Goal: Information Seeking & Learning: Learn about a topic

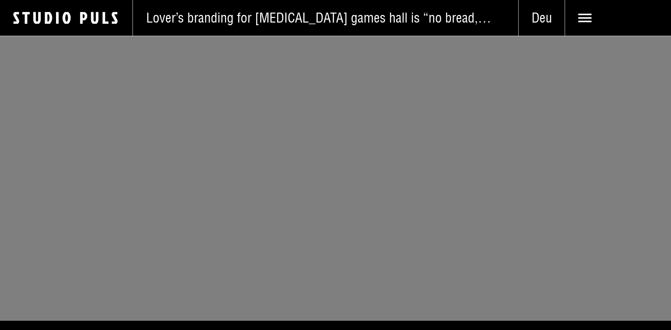
scroll to position [3806, 0]
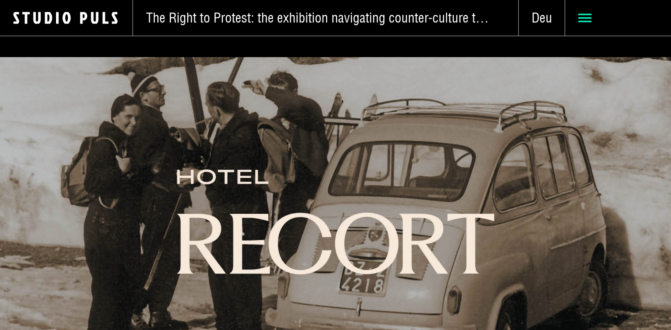
click at [586, 20] on icon at bounding box center [585, 17] width 13 height 13
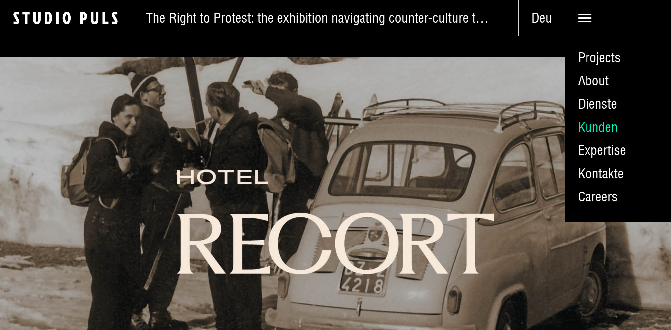
click at [588, 131] on link "Kunden" at bounding box center [618, 127] width 106 height 23
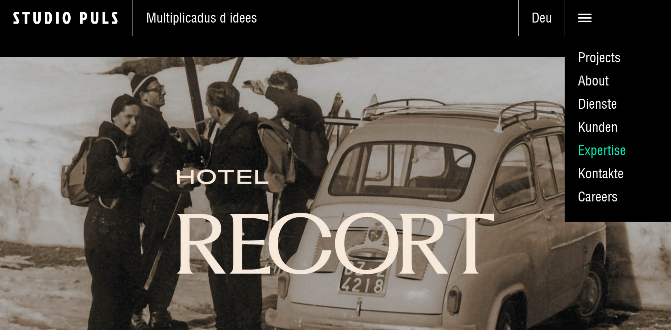
click at [602, 148] on link "Expertise" at bounding box center [618, 150] width 106 height 23
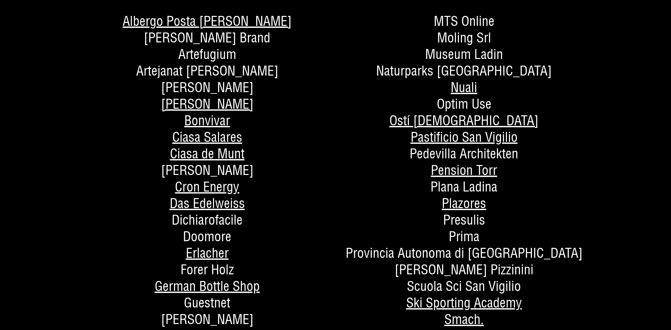
scroll to position [265, 0]
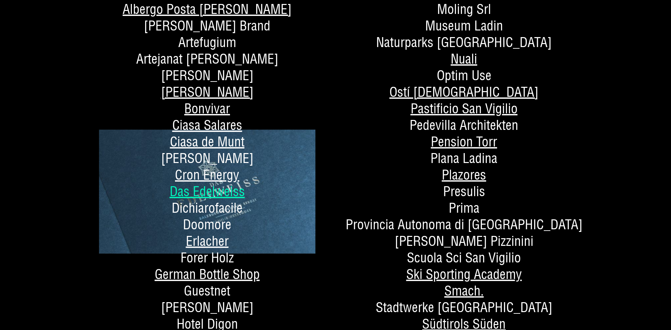
click at [227, 193] on link "Das Edelweiss" at bounding box center [207, 191] width 75 height 17
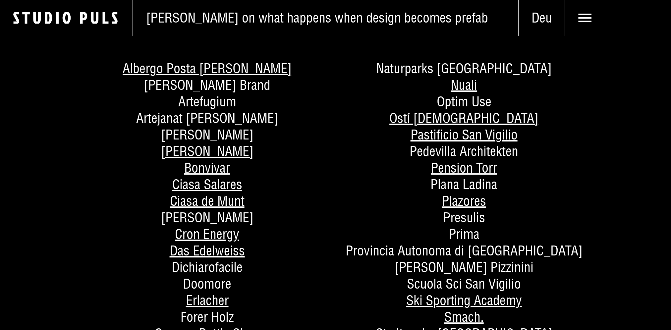
scroll to position [199, 0]
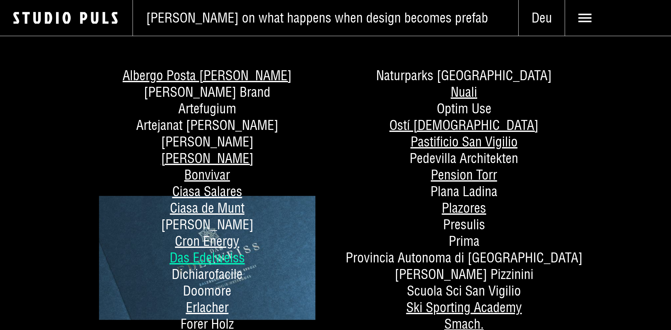
click at [226, 257] on link "Das Edelweiss" at bounding box center [207, 257] width 75 height 17
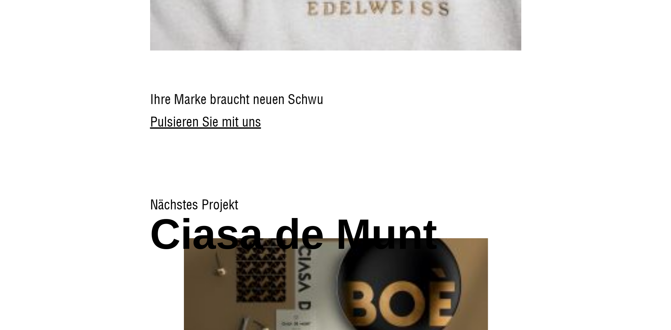
scroll to position [4663, 0]
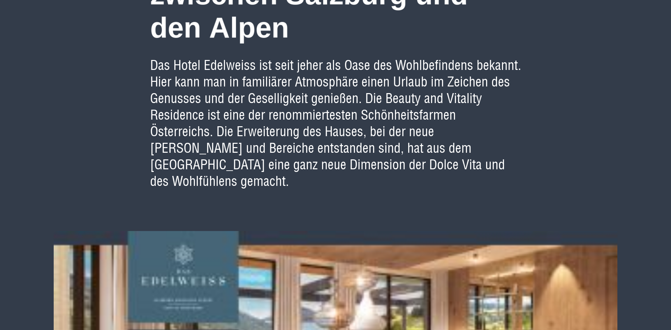
scroll to position [530, 0]
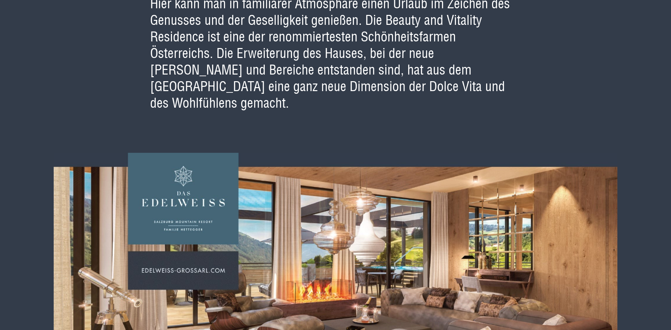
click at [160, 255] on img at bounding box center [336, 294] width 564 height 283
click at [183, 182] on img at bounding box center [336, 294] width 564 height 283
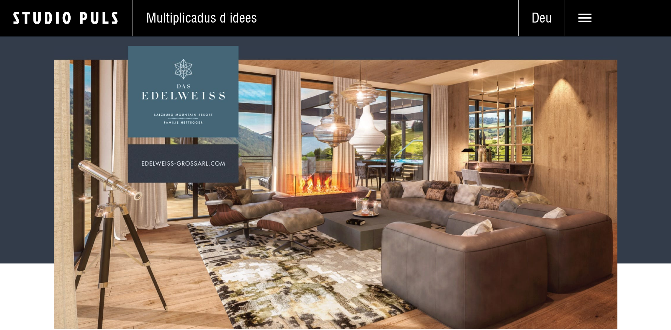
scroll to position [564, 0]
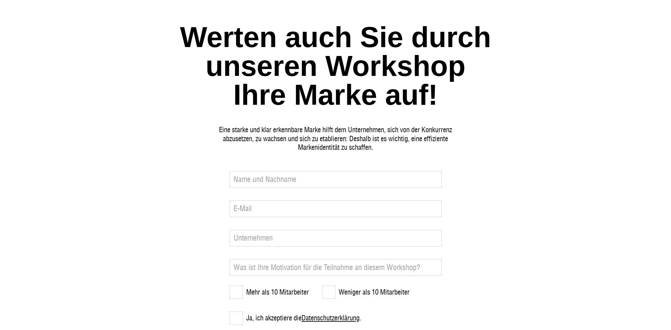
scroll to position [431, 0]
